Goal: Transaction & Acquisition: Download file/media

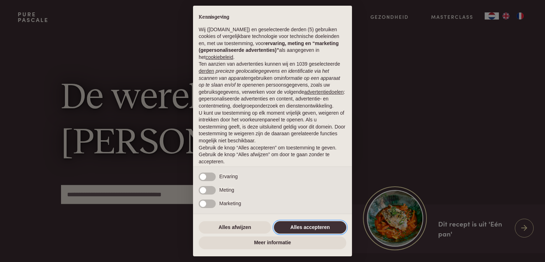
click at [306, 226] on button "Alles accepteren" at bounding box center [310, 227] width 72 height 13
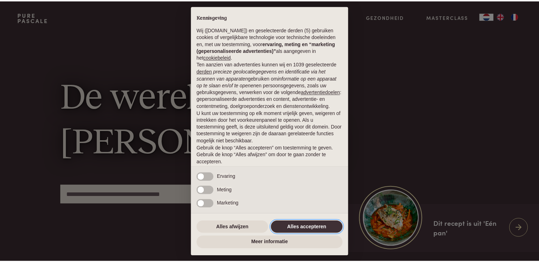
scroll to position [23, 0]
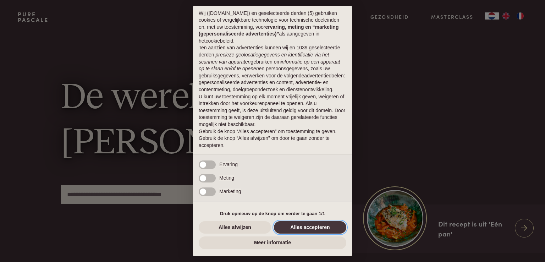
click at [303, 224] on button "Alles accepteren" at bounding box center [310, 227] width 72 height 13
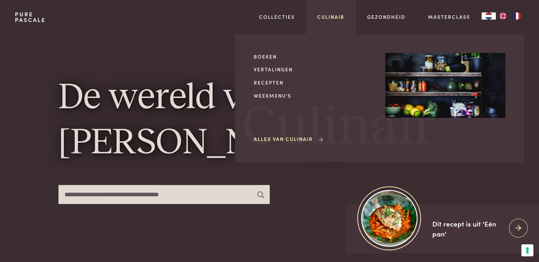
click at [332, 19] on link "Culinair" at bounding box center [330, 16] width 27 height 7
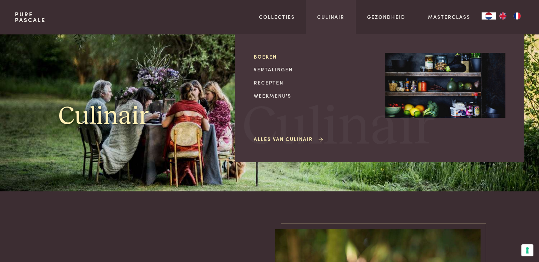
click at [271, 54] on link "Boeken" at bounding box center [314, 56] width 120 height 7
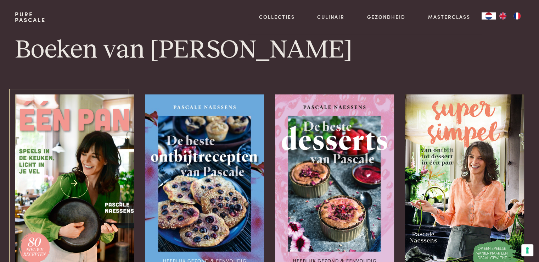
click at [68, 148] on img at bounding box center [74, 183] width 119 height 178
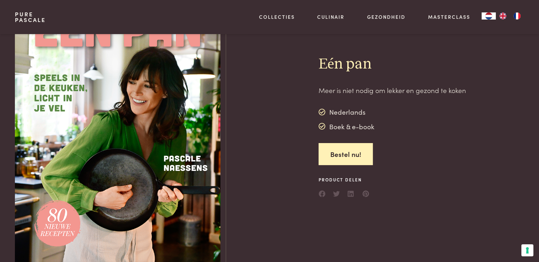
scroll to position [37, 0]
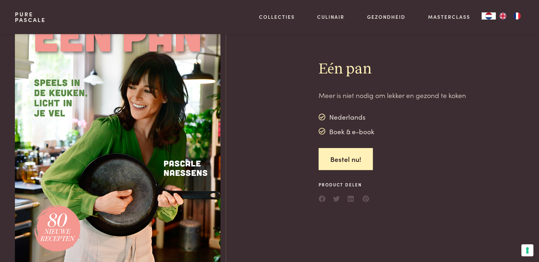
click at [343, 129] on div "Boek & e-book" at bounding box center [347, 131] width 56 height 11
click at [433, 70] on h2 "Eén pan" at bounding box center [393, 69] width 148 height 19
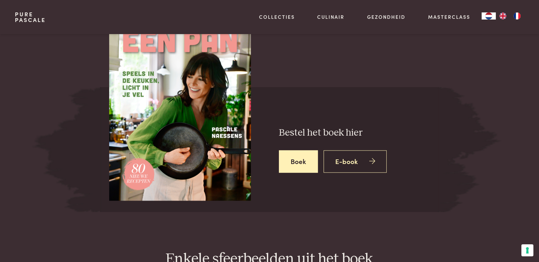
scroll to position [1192, 0]
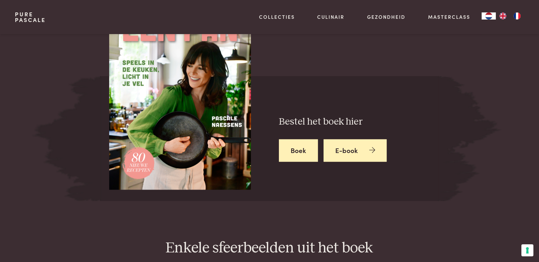
click at [360, 144] on link "E-book" at bounding box center [355, 150] width 63 height 22
